Goal: Check status: Check status

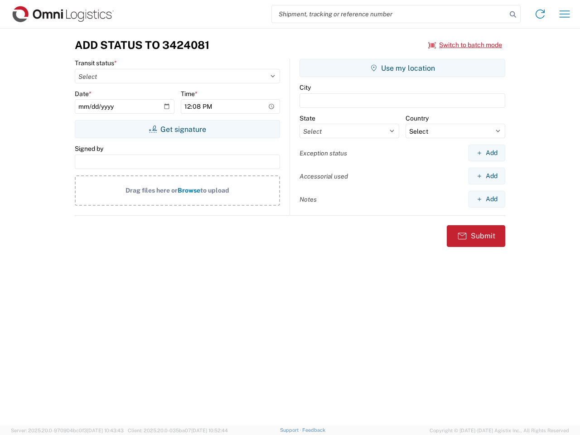
click at [389, 14] on input "search" at bounding box center [389, 13] width 235 height 17
click at [513, 14] on icon at bounding box center [513, 14] width 13 height 13
click at [540, 14] on icon at bounding box center [540, 14] width 14 height 14
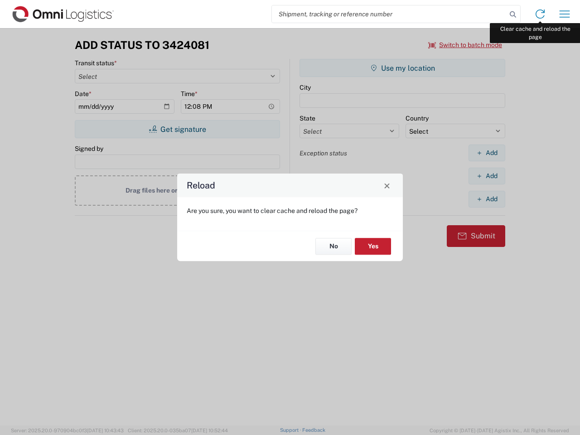
click at [564, 14] on div "Reload Are you sure, you want to clear cache and reload the page? No Yes" at bounding box center [290, 217] width 580 height 435
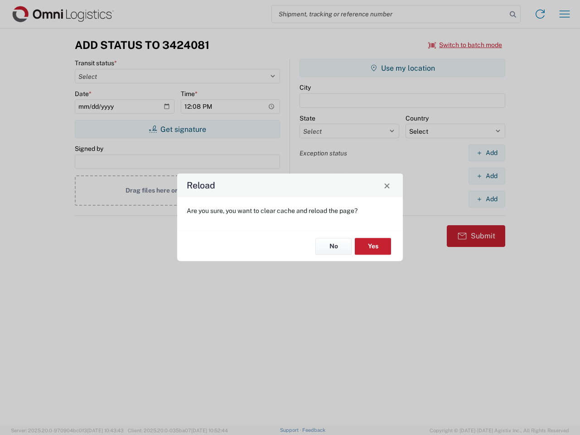
click at [465, 45] on div "Reload Are you sure, you want to clear cache and reload the page? No Yes" at bounding box center [290, 217] width 580 height 435
click at [177, 129] on div "Reload Are you sure, you want to clear cache and reload the page? No Yes" at bounding box center [290, 217] width 580 height 435
click at [402, 68] on div "Reload Are you sure, you want to clear cache and reload the page? No Yes" at bounding box center [290, 217] width 580 height 435
click at [487, 153] on div "Reload Are you sure, you want to clear cache and reload the page? No Yes" at bounding box center [290, 217] width 580 height 435
click at [487, 176] on div "Reload Are you sure, you want to clear cache and reload the page? No Yes" at bounding box center [290, 217] width 580 height 435
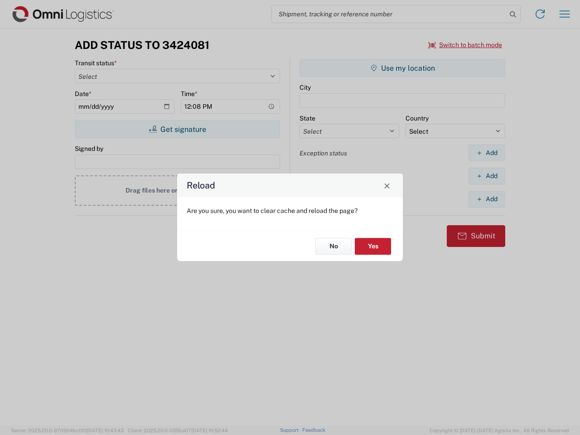
click at [487, 199] on div "Reload Are you sure, you want to clear cache and reload the page? No Yes" at bounding box center [290, 217] width 580 height 435
